Goal: Check status: Check status

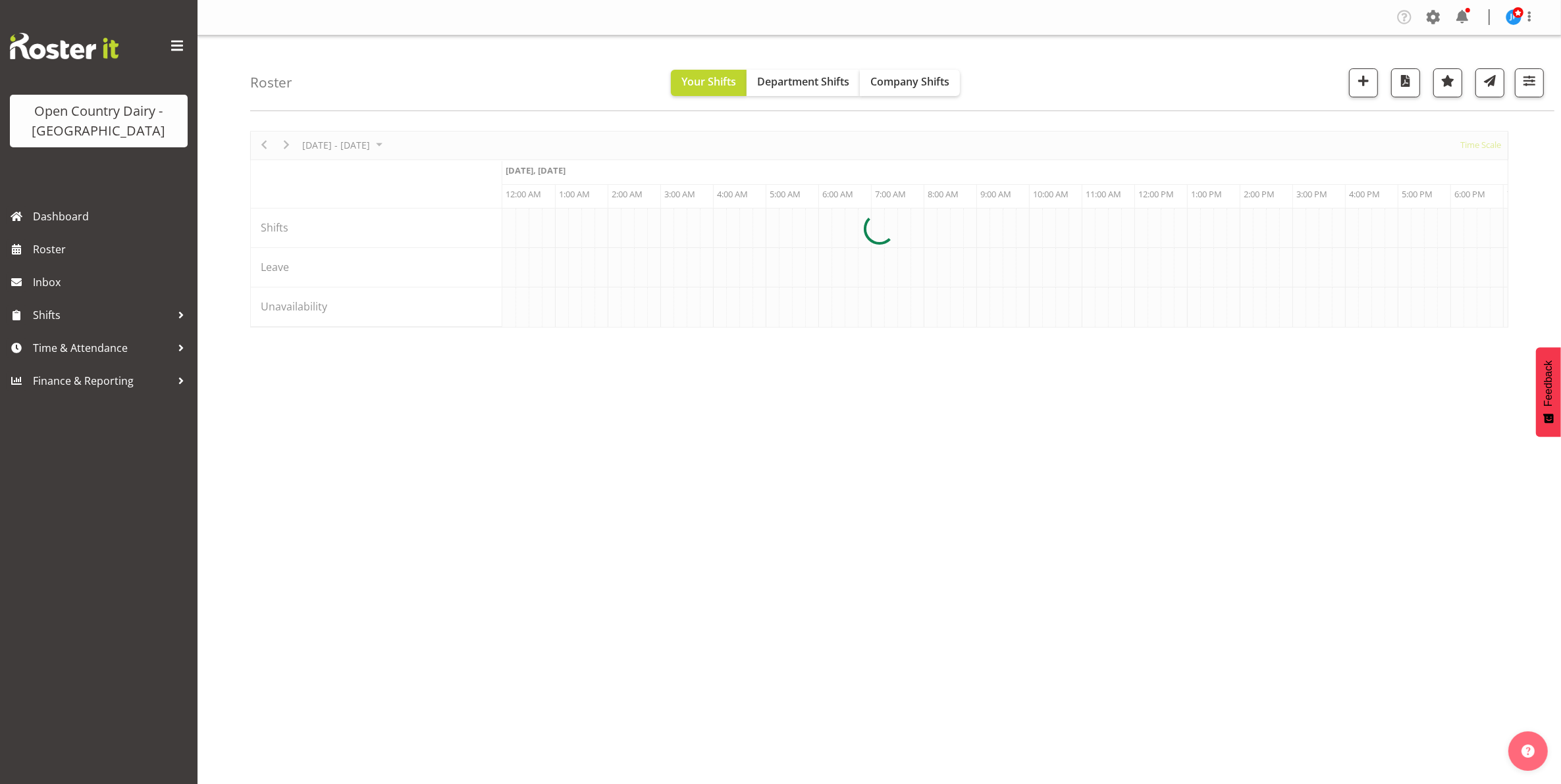
scroll to position [0, 3793]
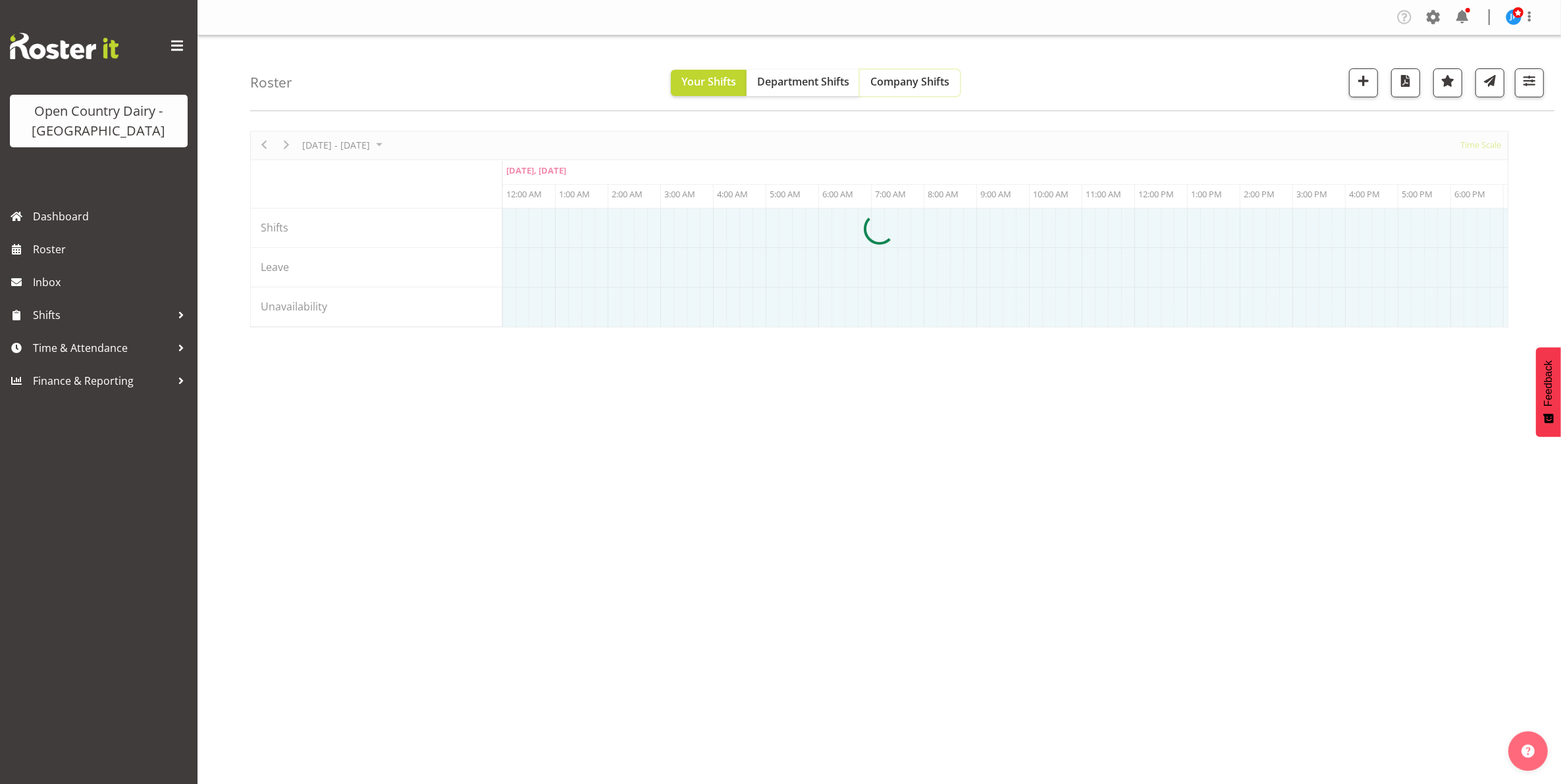
click at [903, 82] on span "Company Shifts" at bounding box center [910, 81] width 79 height 15
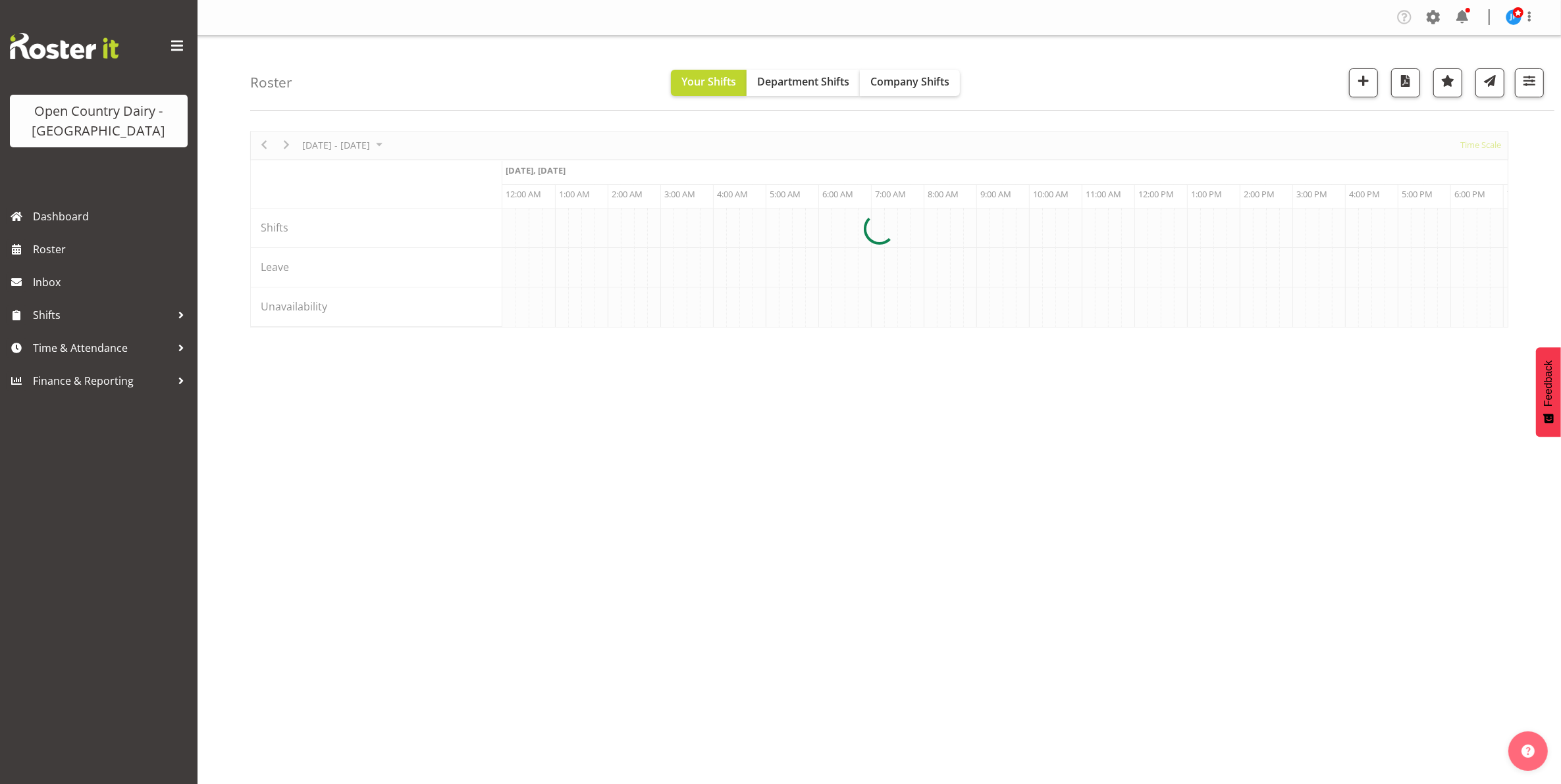
scroll to position [0, 3793]
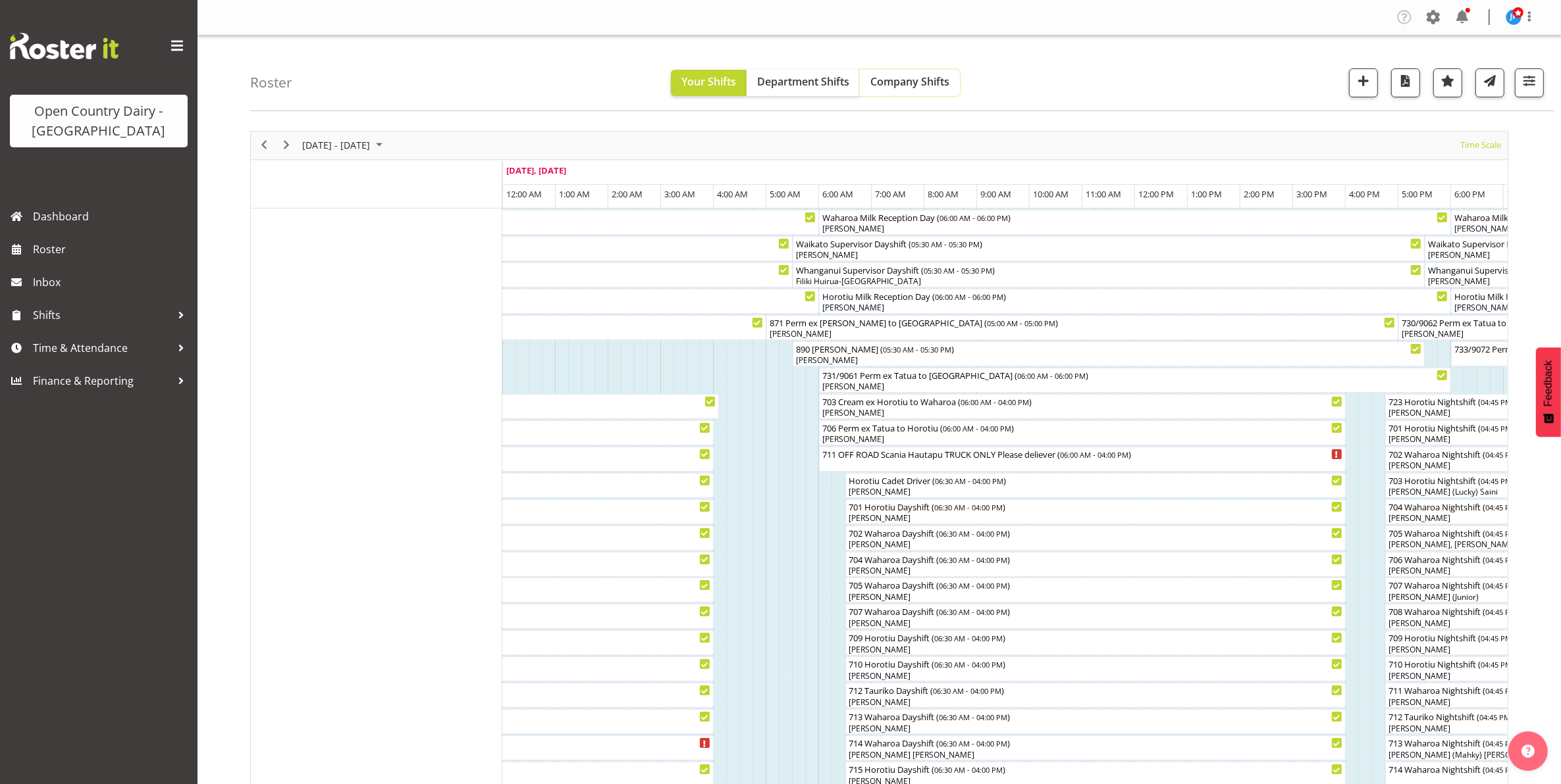
click at [910, 80] on span "Company Shifts" at bounding box center [910, 81] width 79 height 15
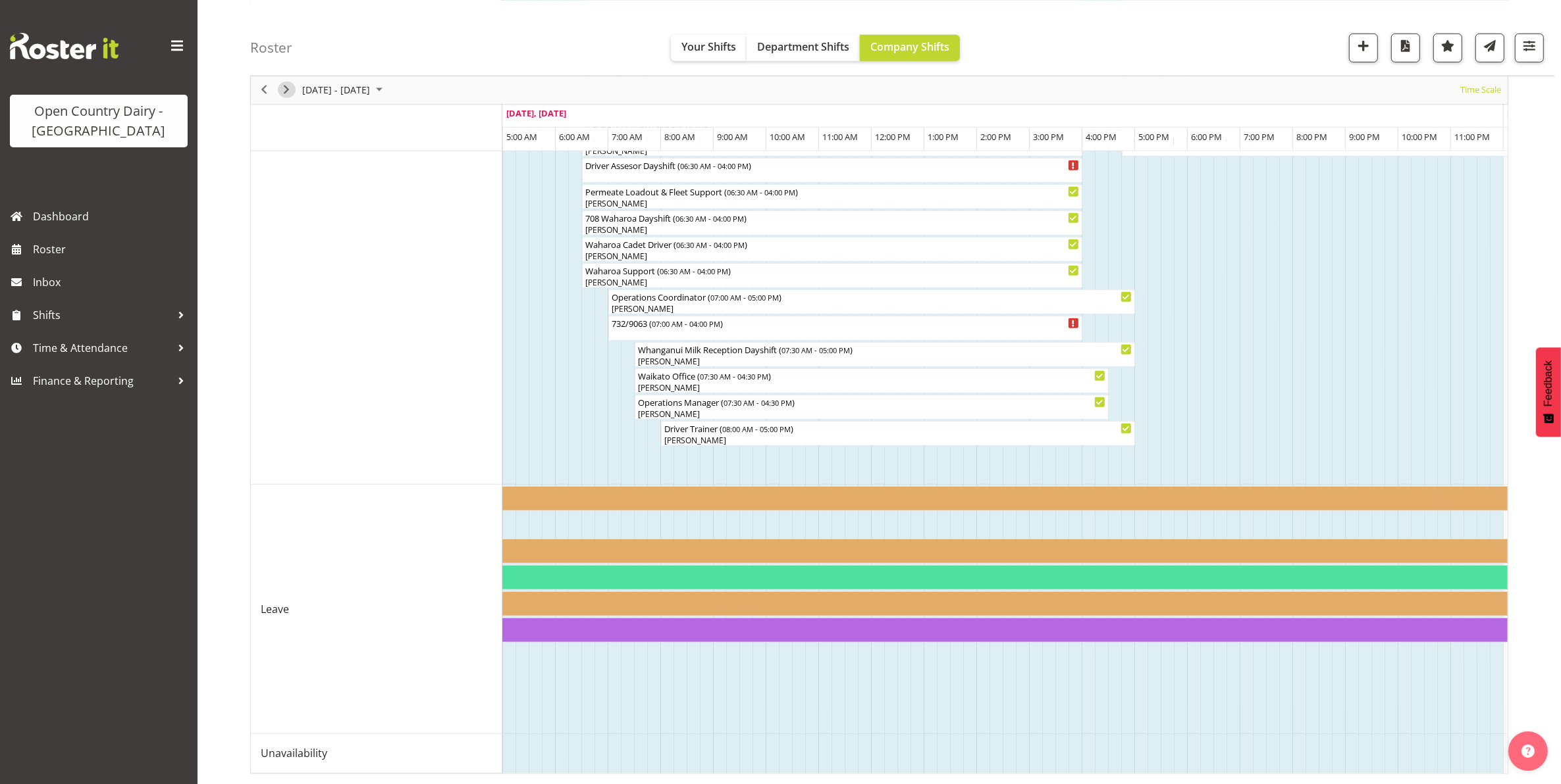
click at [283, 89] on span "Next" at bounding box center [286, 89] width 16 height 17
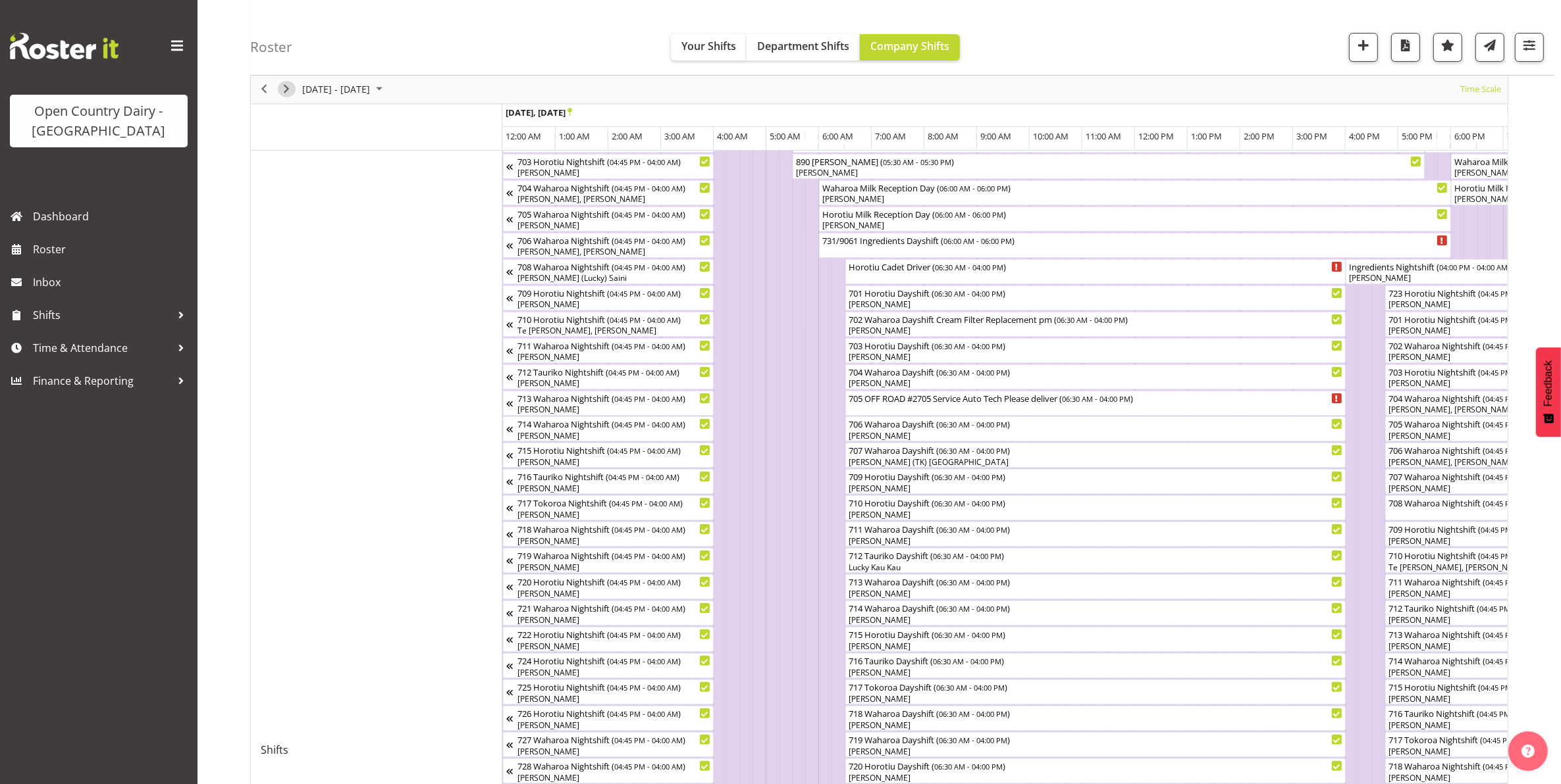
scroll to position [164, 0]
click at [1529, 47] on span "button" at bounding box center [1529, 45] width 17 height 17
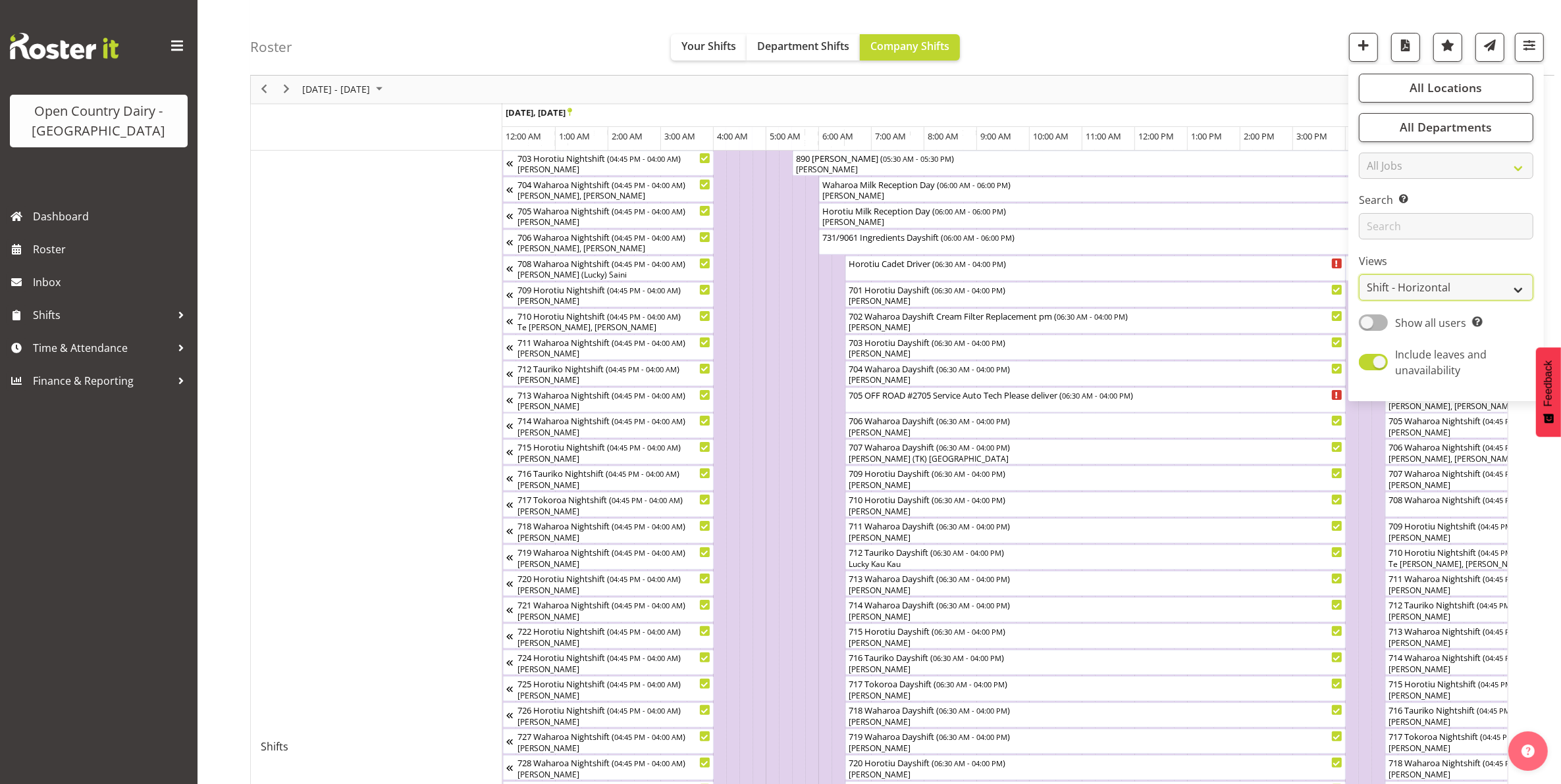
click at [1429, 290] on select "Staff Role Shift - Horizontal Shift - Vertical Staff - Location" at bounding box center [1446, 288] width 174 height 26
select select "staff"
click at [1359, 301] on select "Staff Role Shift - Horizontal Shift - Vertical Staff - Location" at bounding box center [1446, 288] width 174 height 26
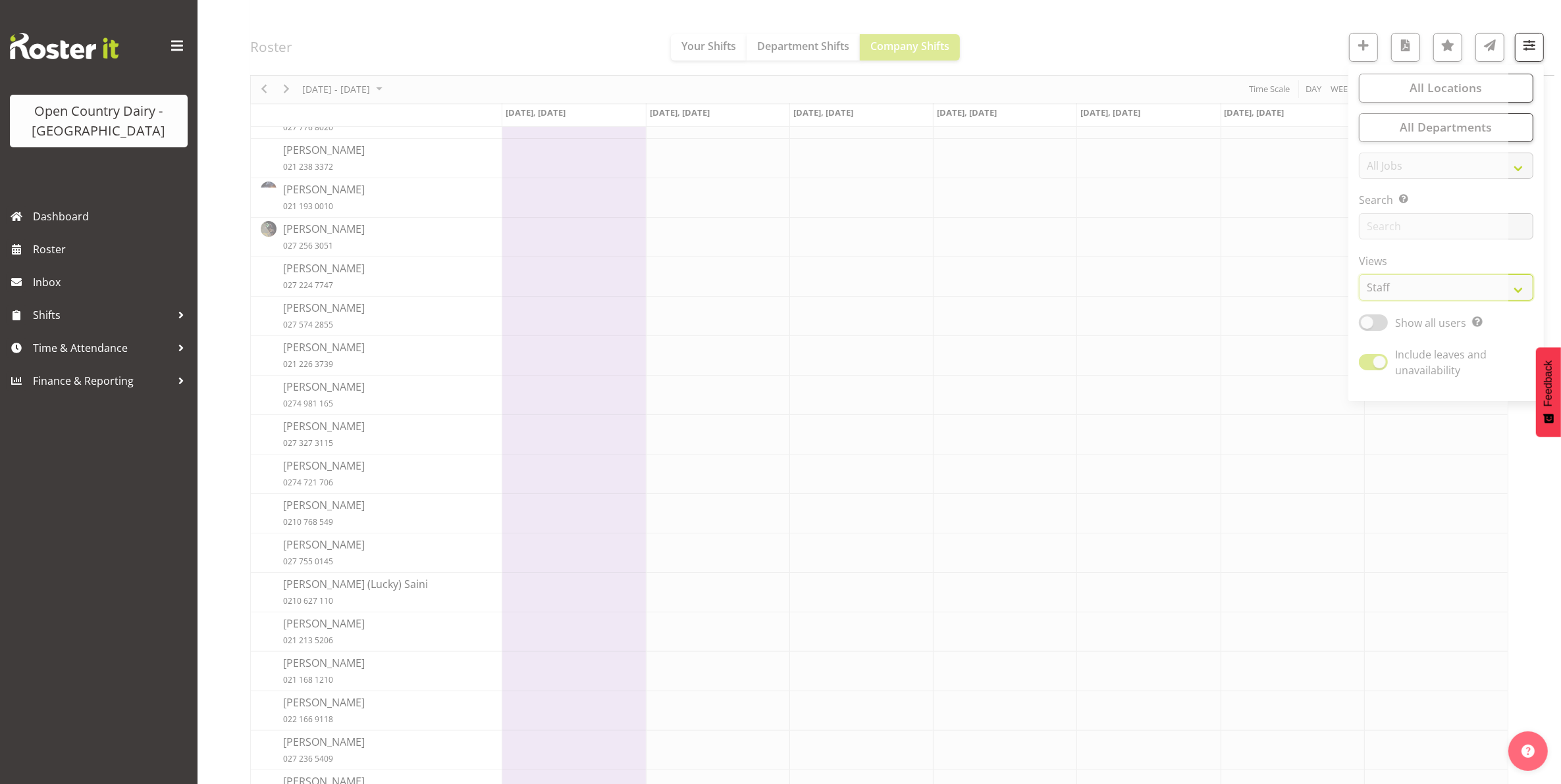
scroll to position [0, 0]
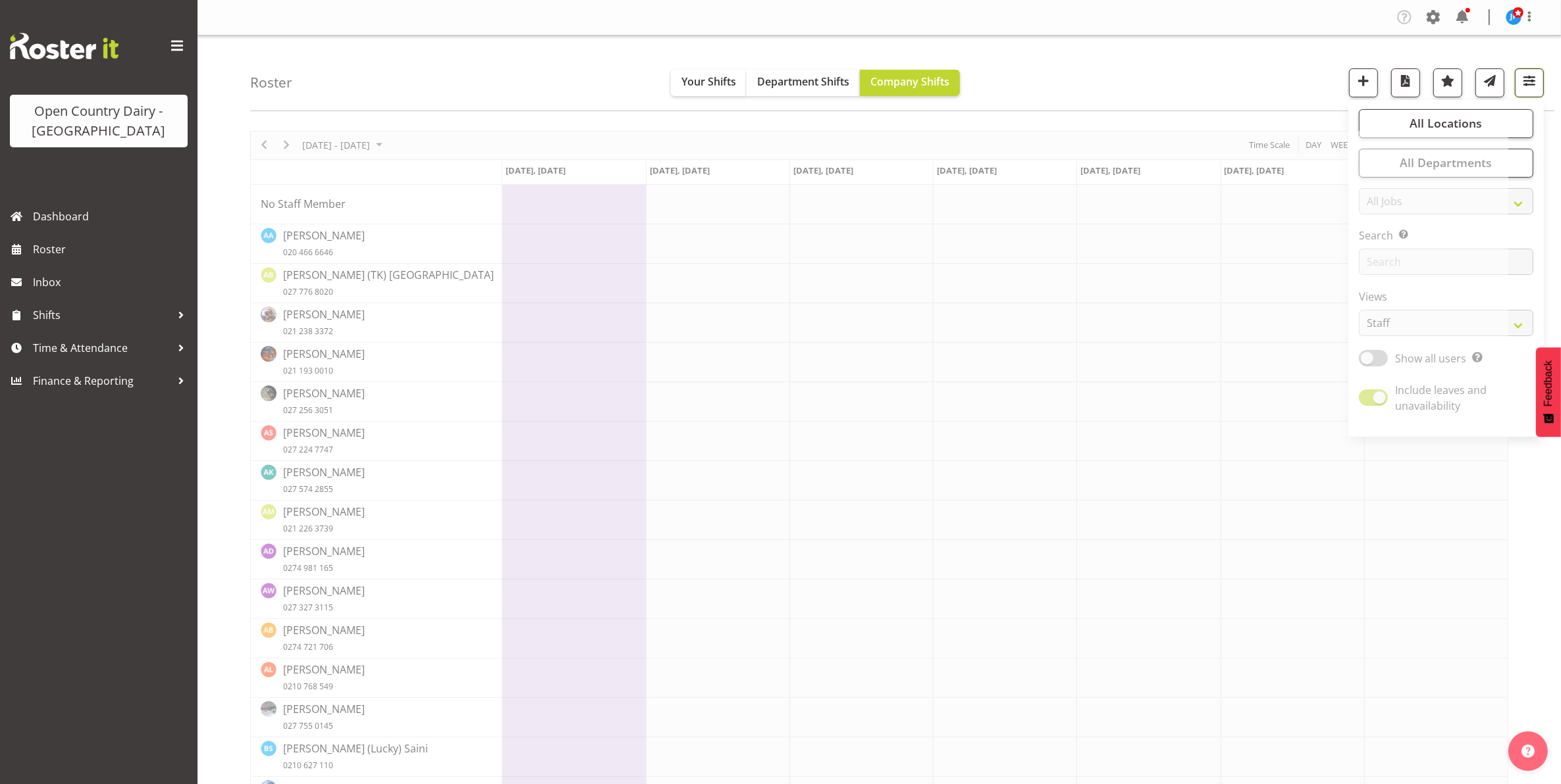
click at [1531, 87] on span "button" at bounding box center [1529, 80] width 17 height 17
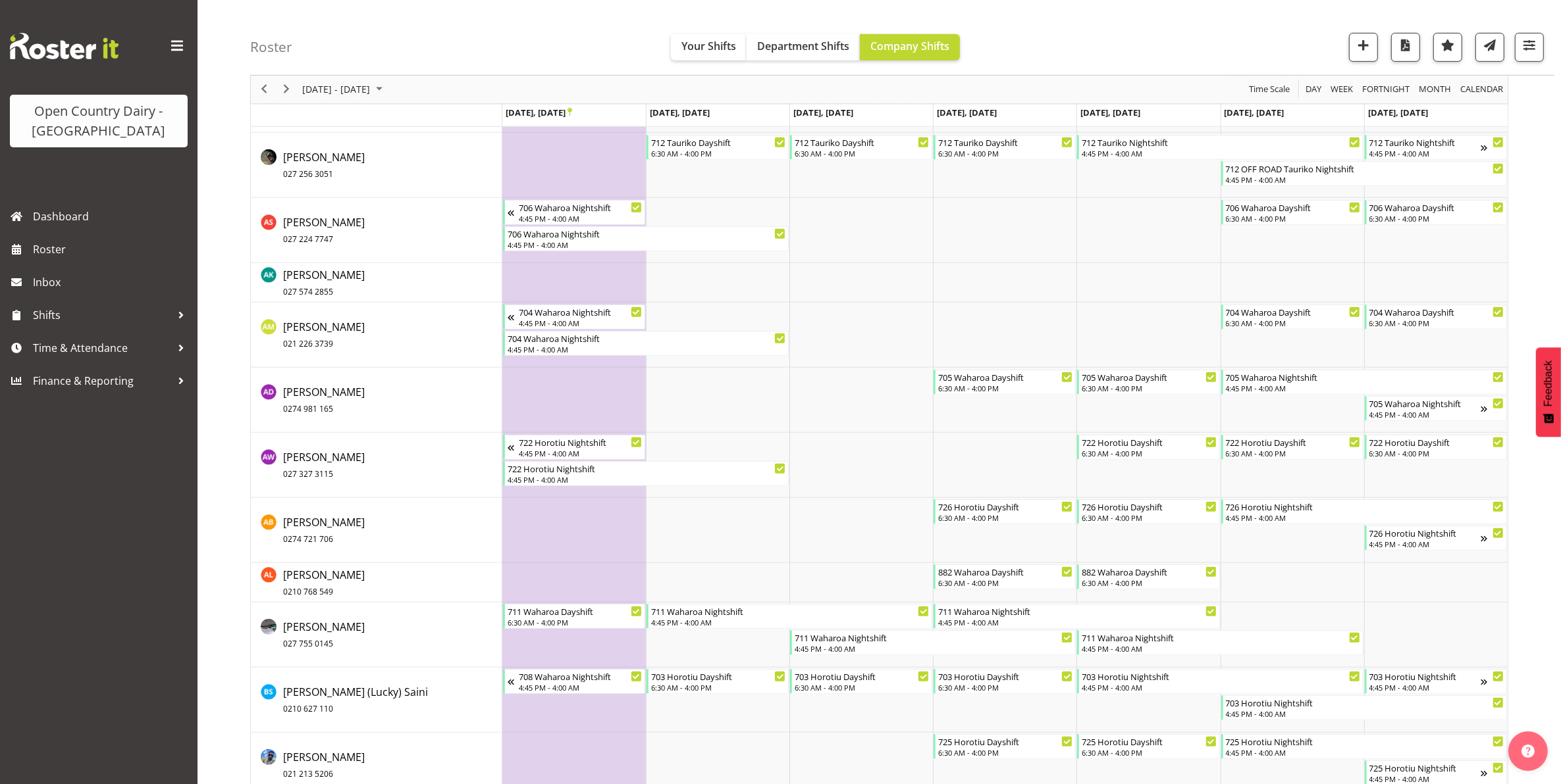
scroll to position [822, 0]
